Goal: Transaction & Acquisition: Purchase product/service

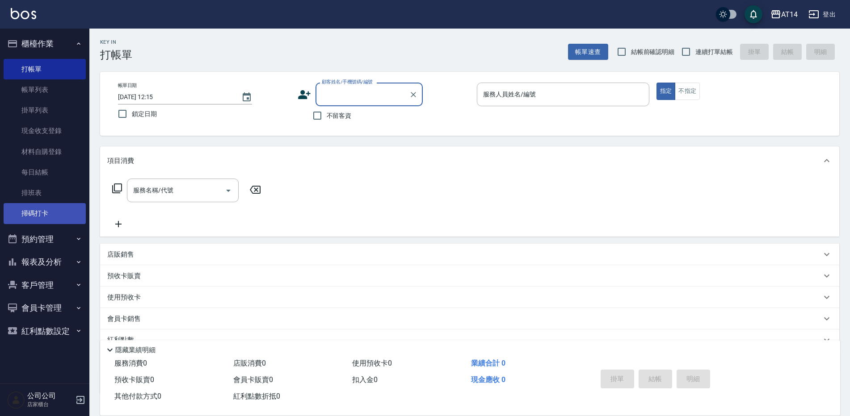
click at [63, 214] on link "掃碼打卡" at bounding box center [45, 213] width 82 height 21
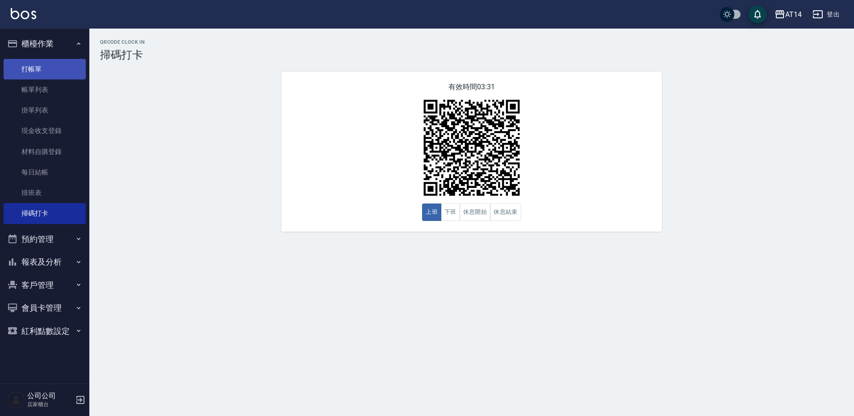
click at [31, 63] on link "打帳單" at bounding box center [45, 69] width 82 height 21
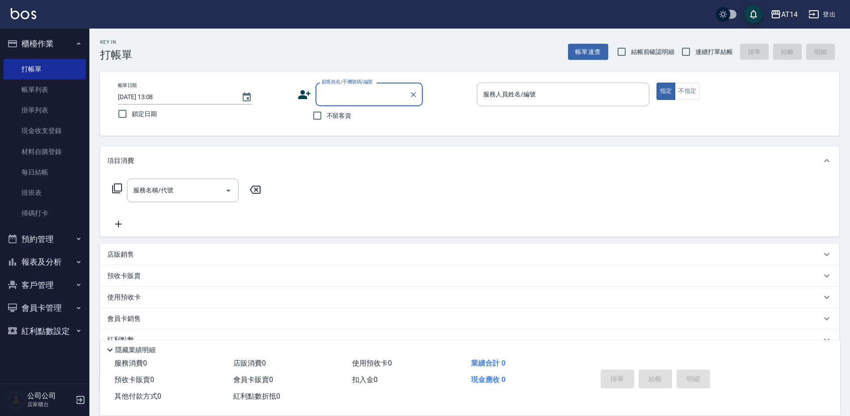
click at [698, 55] on span "連續打單結帳" at bounding box center [714, 51] width 38 height 9
click at [695, 55] on input "連續打單結帳" at bounding box center [685, 51] width 19 height 19
checkbox input "true"
click at [319, 118] on input "不留客資" at bounding box center [317, 115] width 19 height 19
checkbox input "true"
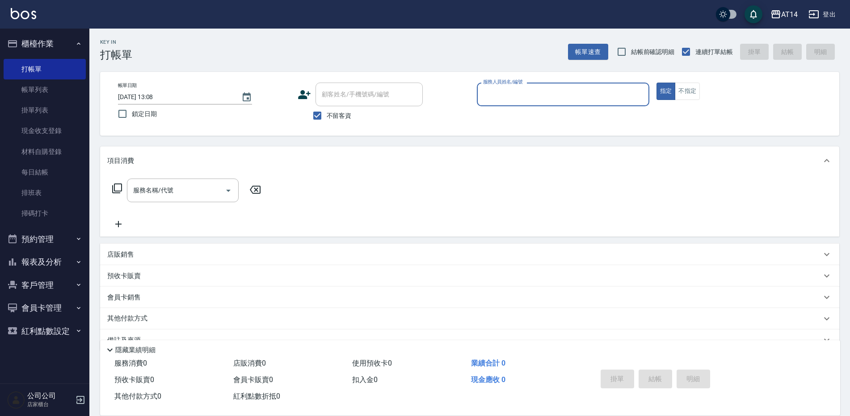
click at [520, 96] on input "服務人員姓名/編號" at bounding box center [563, 95] width 164 height 16
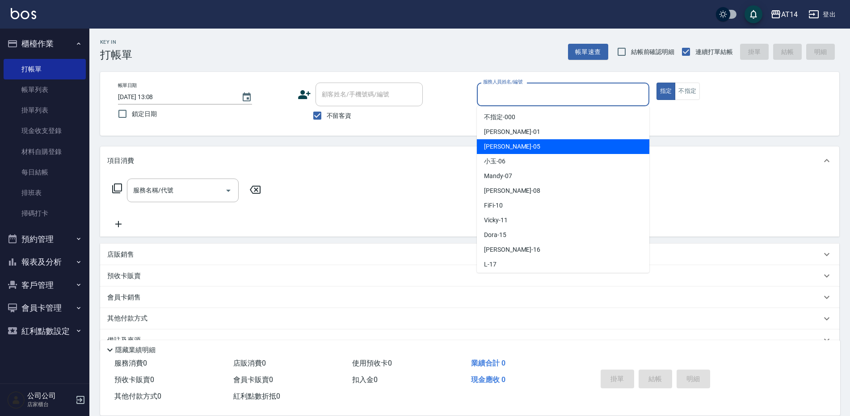
click at [499, 150] on span "Patty -05" at bounding box center [512, 146] width 56 height 9
type input "Patty-05"
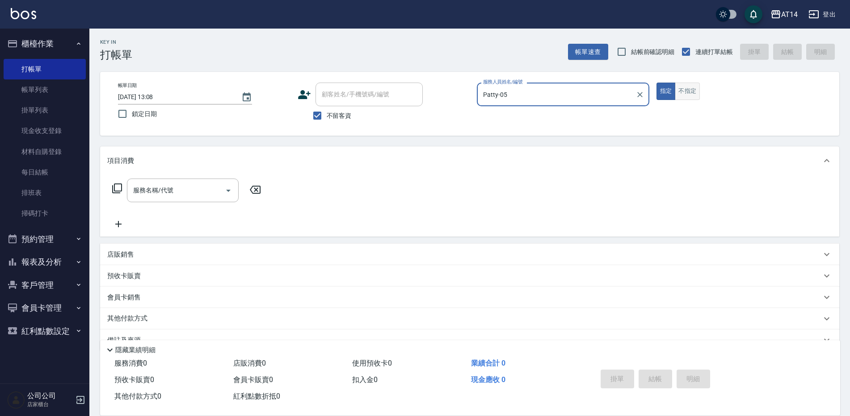
click at [690, 91] on button "不指定" at bounding box center [687, 91] width 25 height 17
click at [163, 188] on div "服務名稱/代號 服務名稱/代號" at bounding box center [183, 191] width 112 height 24
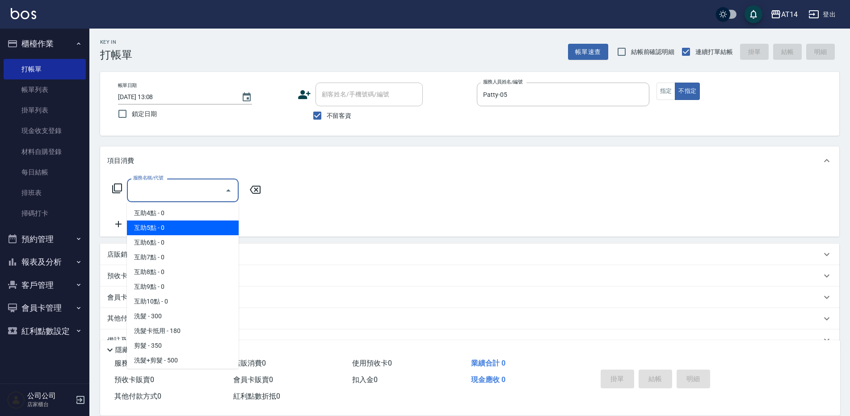
scroll to position [45, 0]
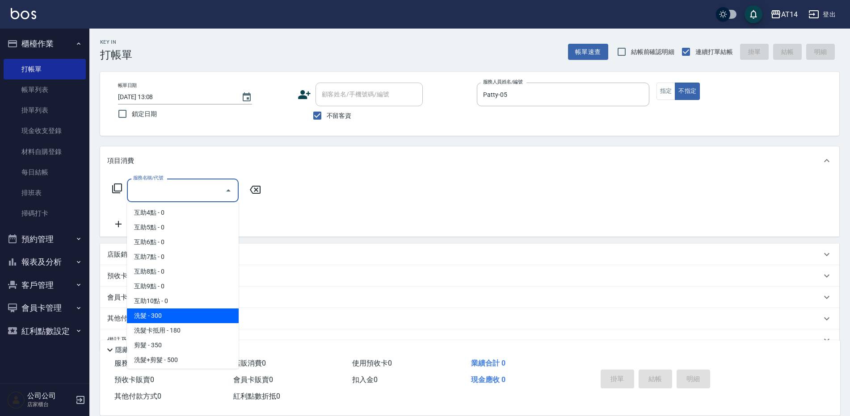
click at [163, 311] on span "洗髮 - 300" at bounding box center [183, 316] width 112 height 15
type input "洗髮(011)"
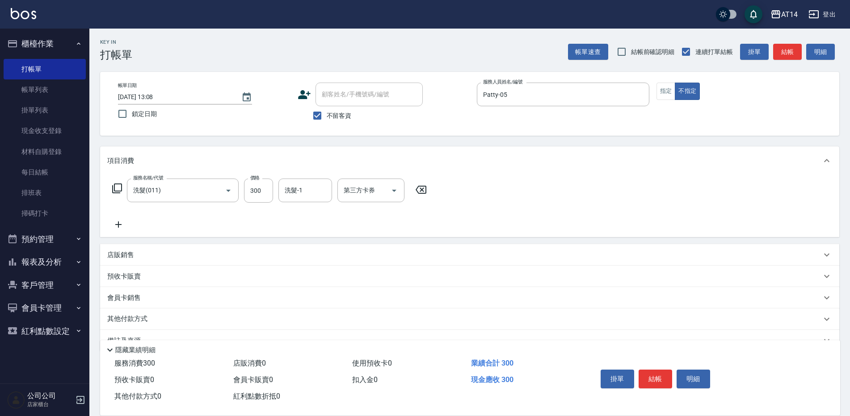
click at [118, 224] on icon at bounding box center [118, 225] width 6 height 6
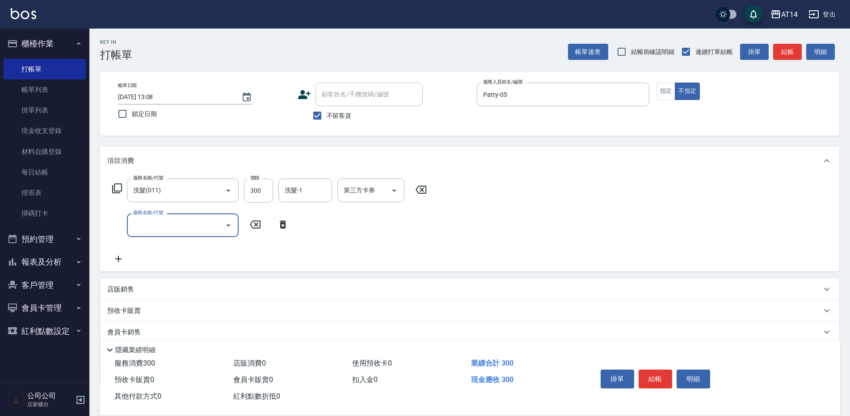
click at [145, 231] on input "服務名稱/代號" at bounding box center [176, 226] width 90 height 16
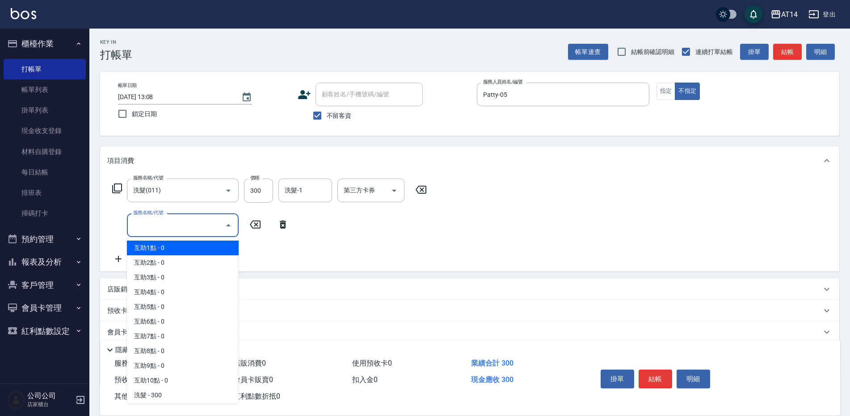
click at [157, 249] on span "互助1點 - 0" at bounding box center [183, 248] width 112 height 15
type input "互助1點(001)"
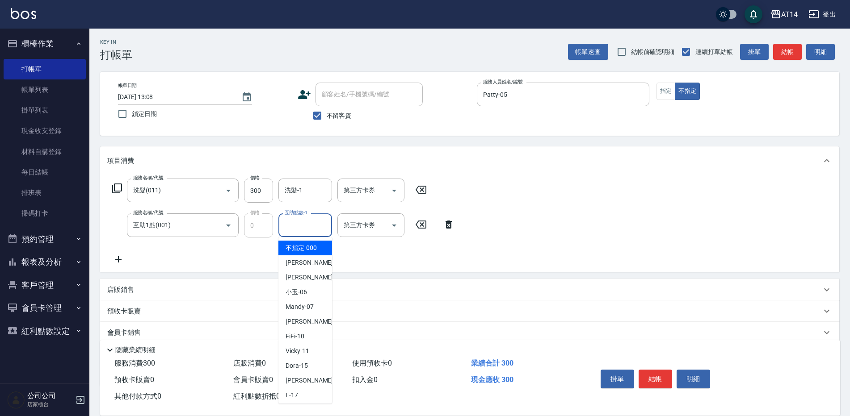
click at [307, 230] on div "互助點數-1 互助點數-1" at bounding box center [305, 226] width 54 height 24
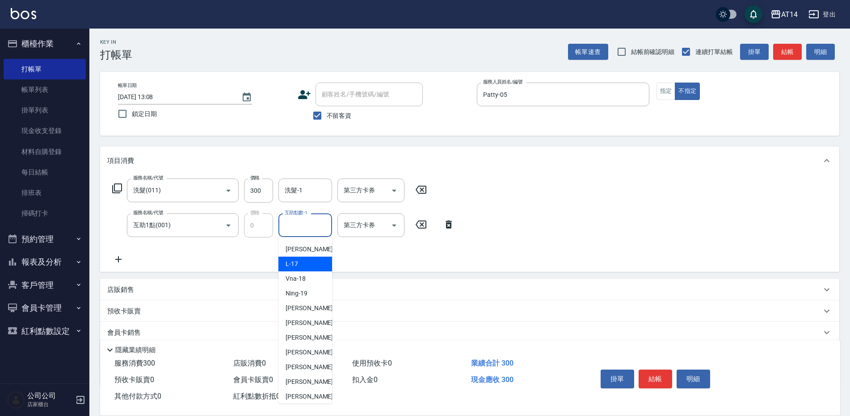
scroll to position [134, 0]
click at [300, 395] on span "[PERSON_NAME]-66" at bounding box center [314, 394] width 56 height 9
type input "[PERSON_NAME]-66"
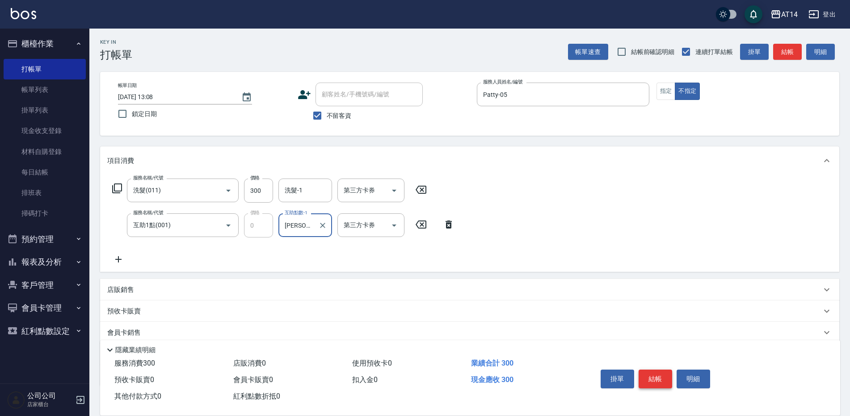
click at [660, 376] on button "結帳" at bounding box center [655, 379] width 34 height 19
